Goal: Task Accomplishment & Management: Use online tool/utility

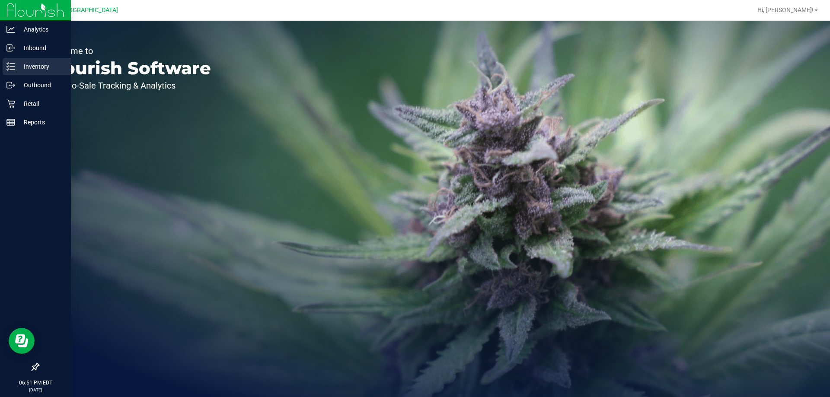
click at [32, 68] on p "Inventory" at bounding box center [41, 66] width 52 height 10
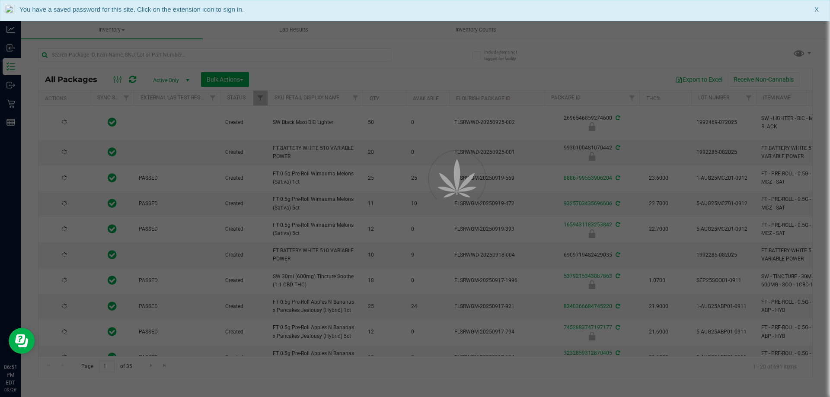
type input "2026-03-16"
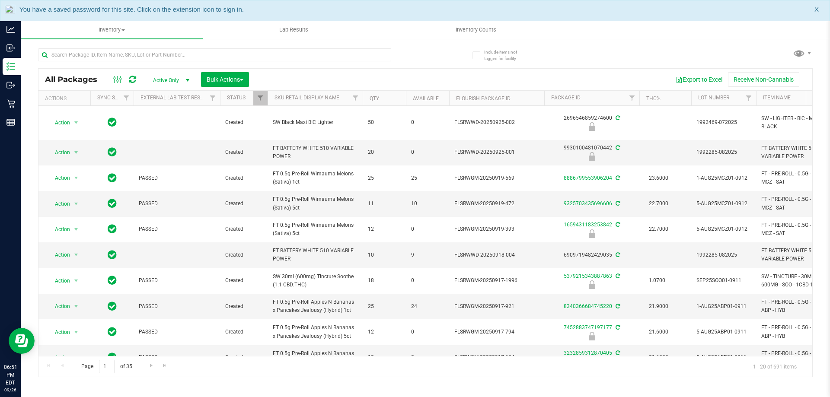
click at [816, 9] on span "X" at bounding box center [816, 10] width 4 height 10
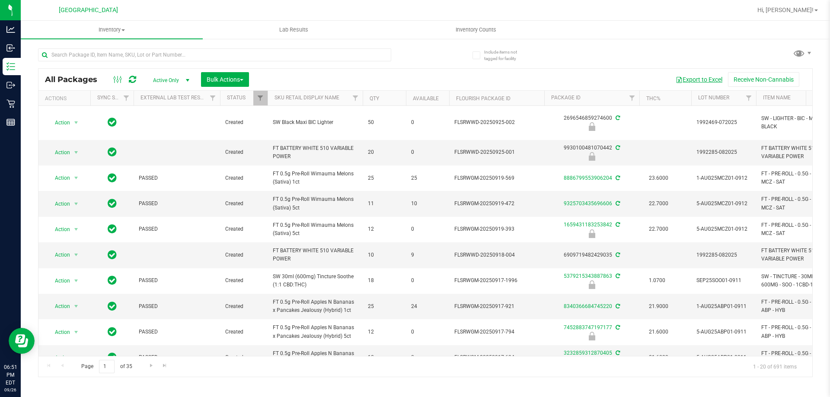
click at [697, 77] on button "Export to Excel" at bounding box center [699, 79] width 58 height 15
